Goal: Task Accomplishment & Management: Manage account settings

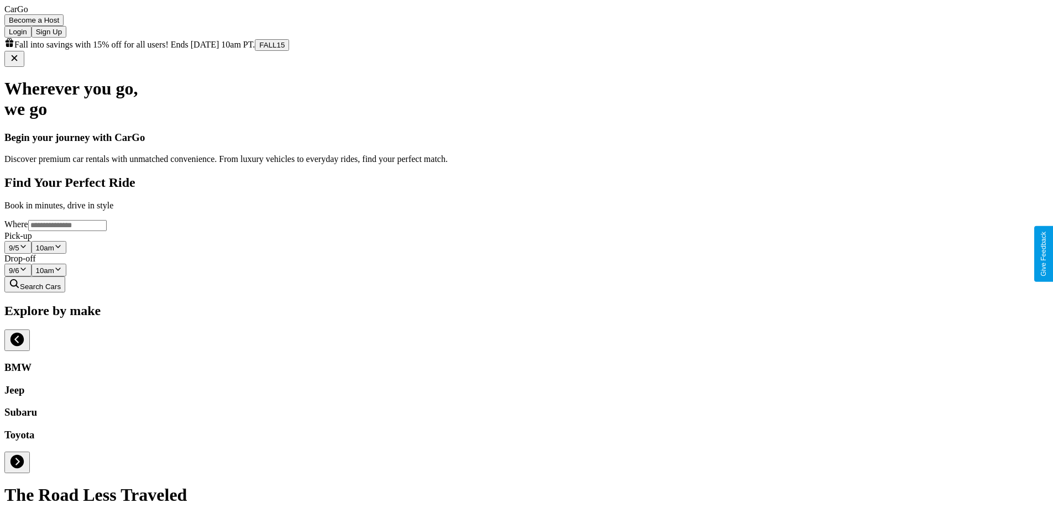
click at [32, 27] on button "Login" at bounding box center [17, 32] width 27 height 12
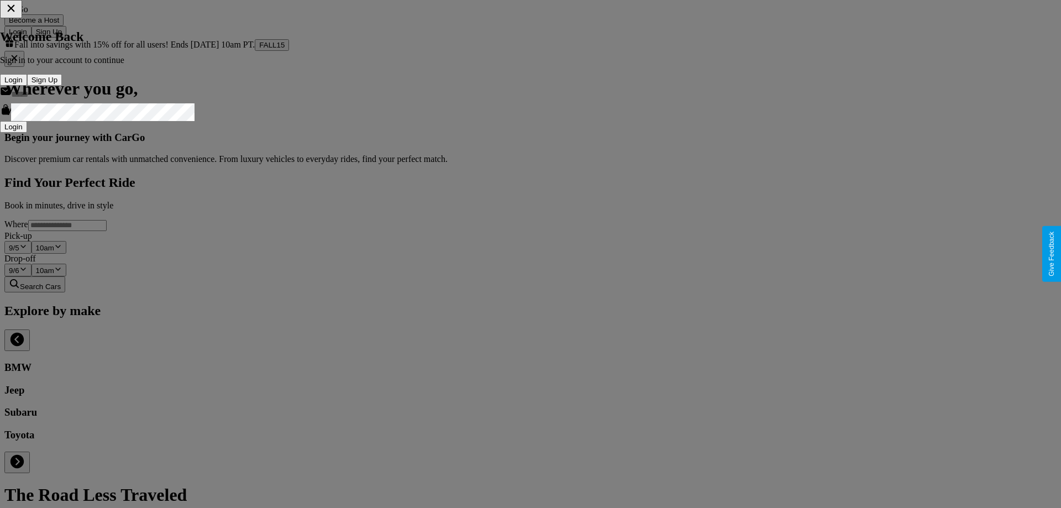
click at [100, 103] on input "text" at bounding box center [55, 95] width 88 height 18
type input "**********"
click at [27, 133] on button "Login" at bounding box center [13, 127] width 27 height 12
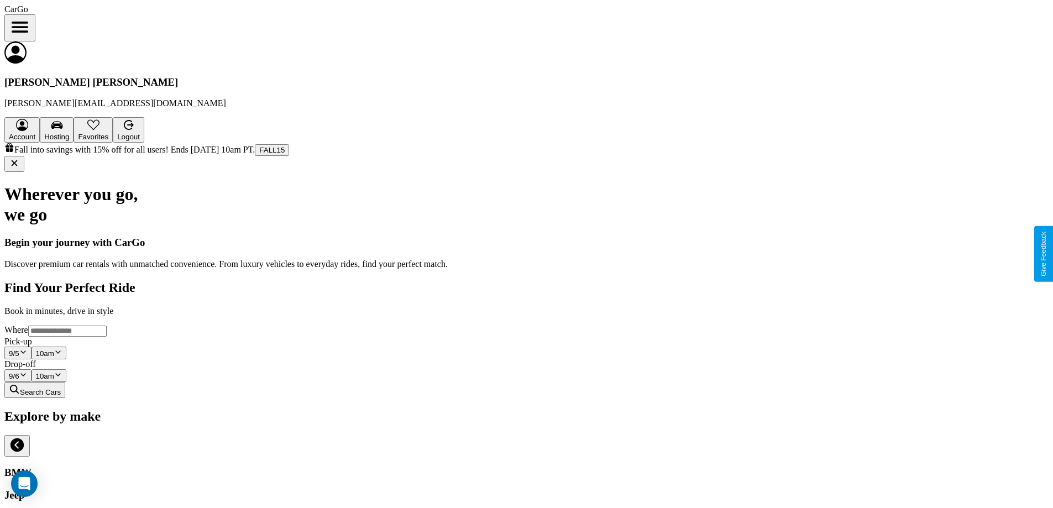
click at [27, 27] on icon "Open menu" at bounding box center [20, 27] width 14 height 9
click at [35, 133] on span "Account" at bounding box center [22, 137] width 27 height 8
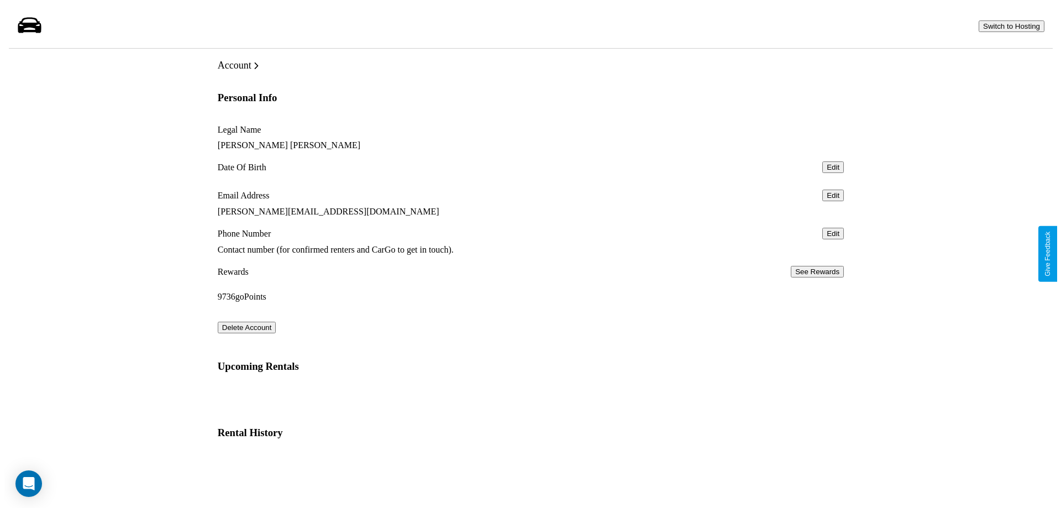
scroll to position [27, 0]
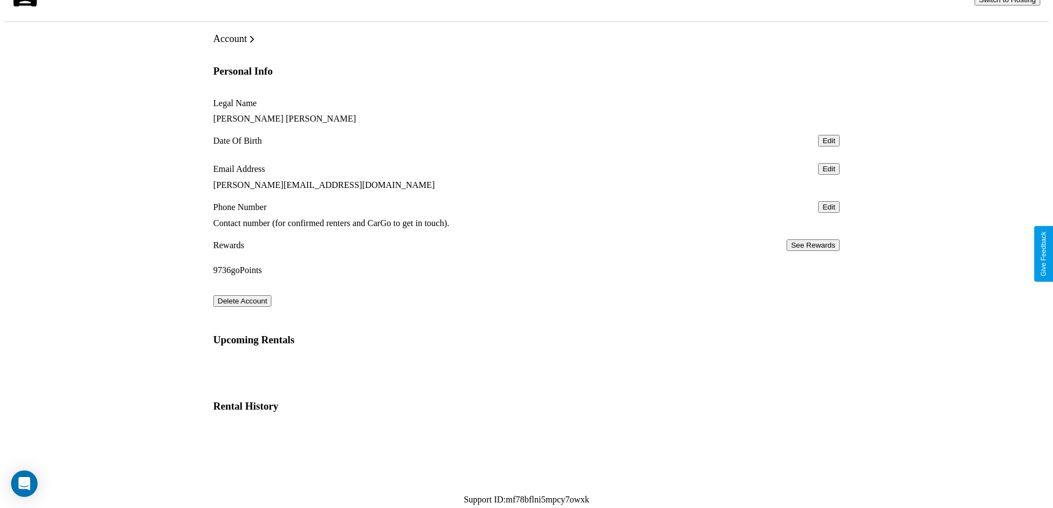
click at [244, 307] on button "Delete Account" at bounding box center [242, 301] width 59 height 12
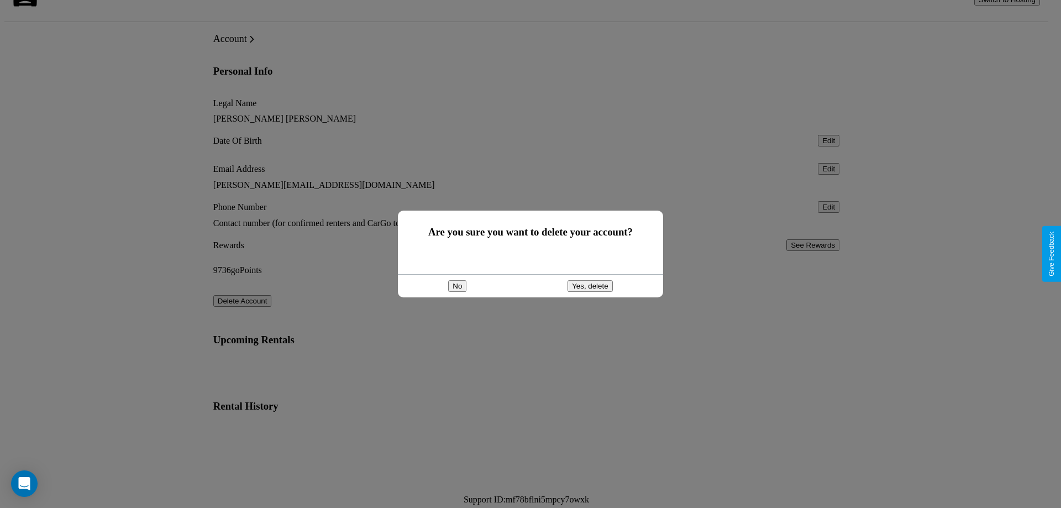
click at [590, 281] on button "Yes, delete" at bounding box center [590, 286] width 45 height 12
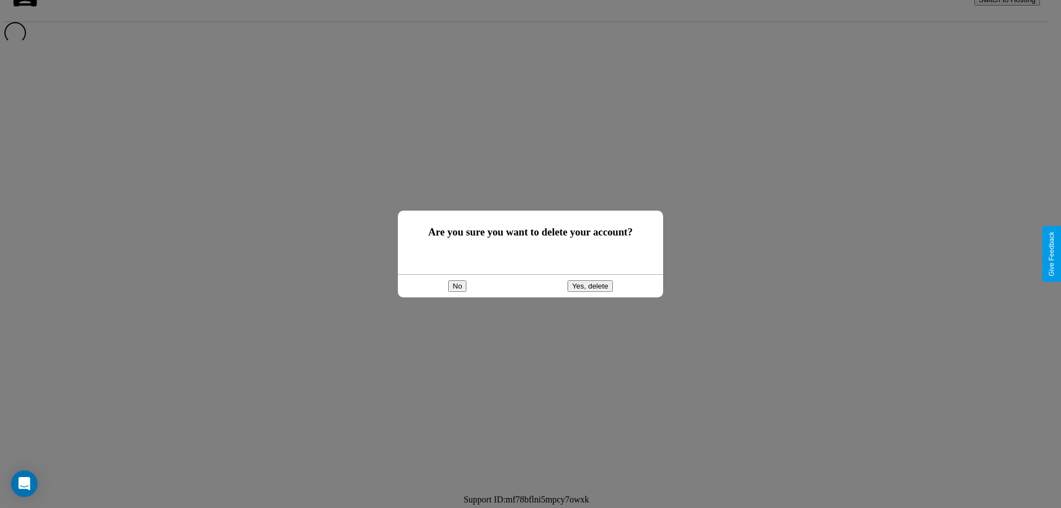
scroll to position [15, 0]
